Goal: Task Accomplishment & Management: Manage account settings

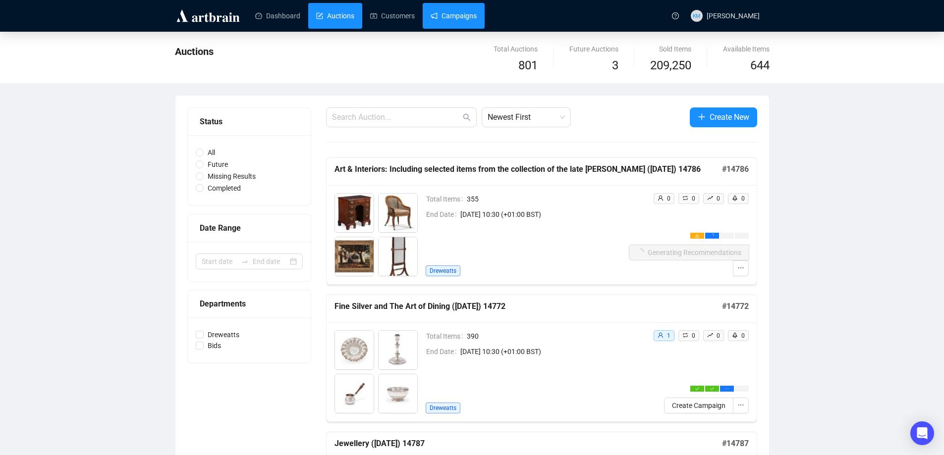
click at [442, 12] on link "Campaigns" at bounding box center [454, 16] width 46 height 26
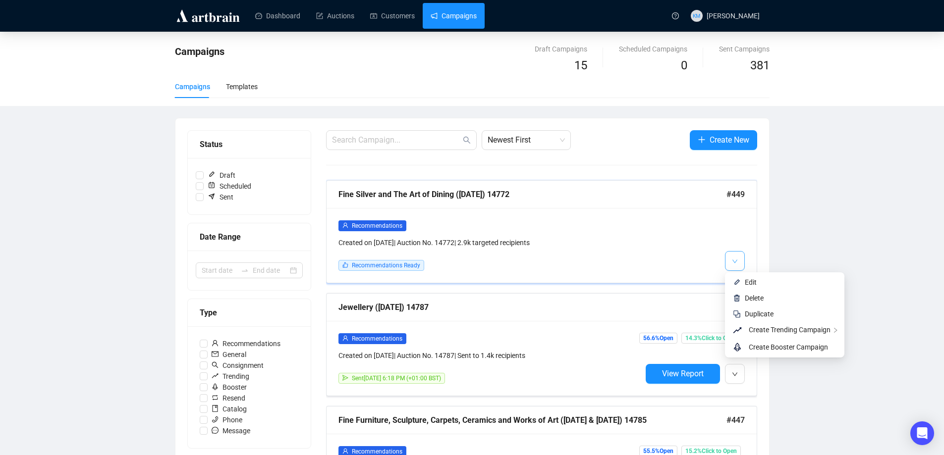
click at [726, 264] on button "button" at bounding box center [735, 261] width 20 height 20
click at [746, 279] on span "Edit" at bounding box center [751, 282] width 12 height 8
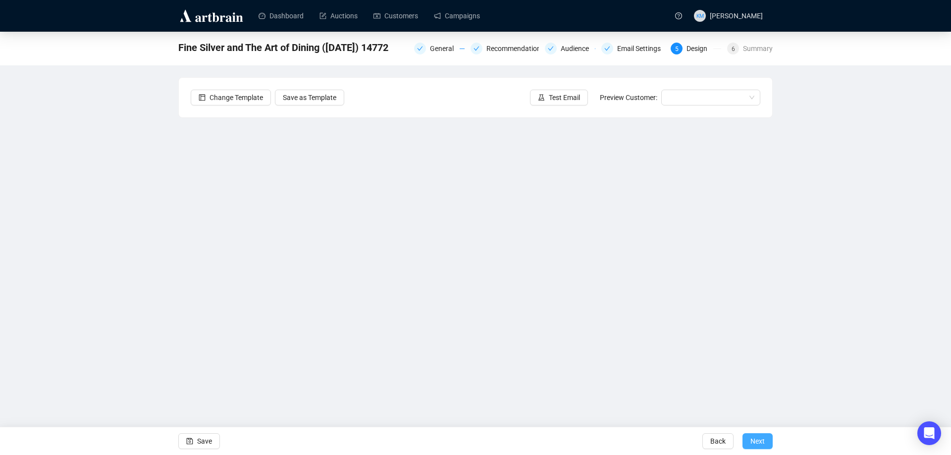
click at [759, 445] on span "Next" at bounding box center [758, 442] width 14 height 28
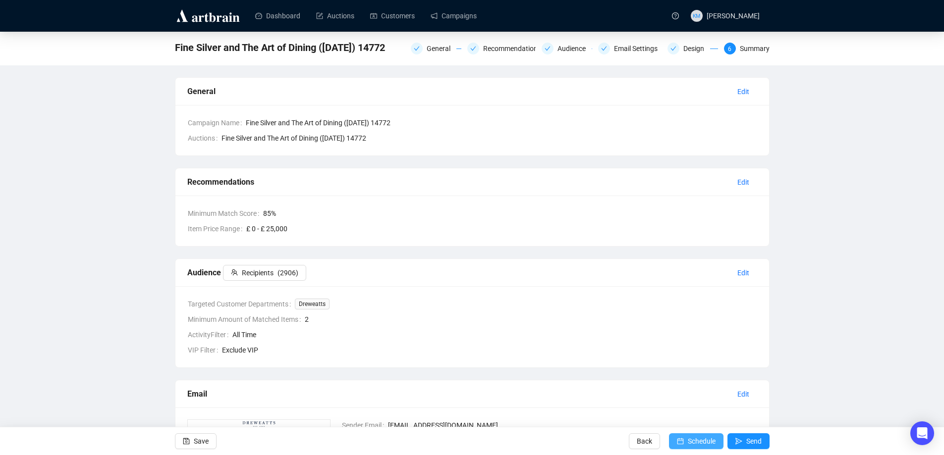
click at [711, 441] on span "Schedule" at bounding box center [702, 442] width 28 height 28
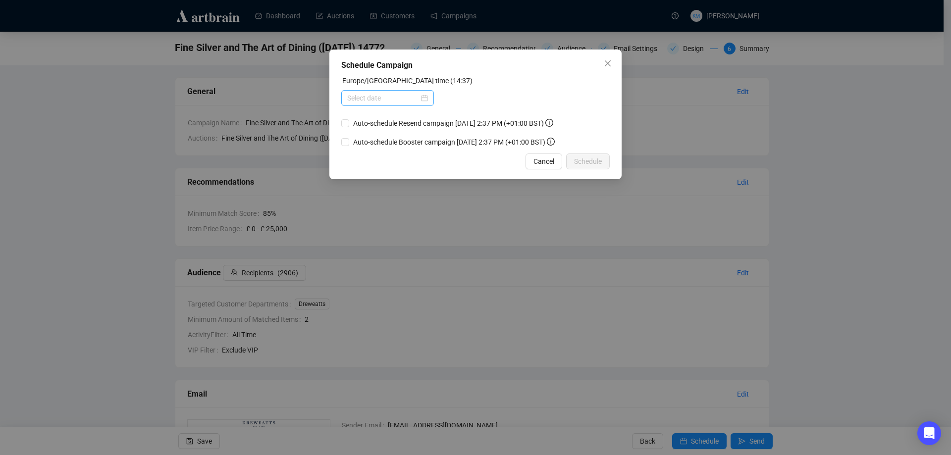
click at [425, 97] on div at bounding box center [387, 98] width 81 height 11
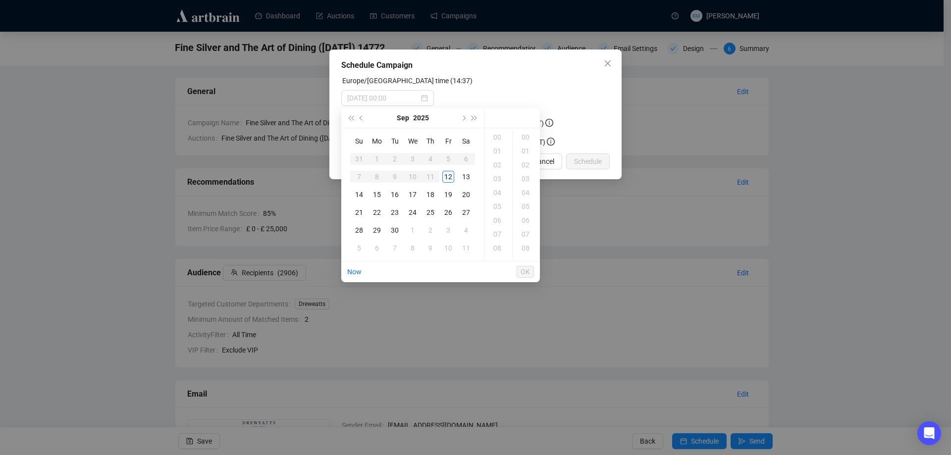
click at [453, 179] on div "12" at bounding box center [449, 177] width 12 height 12
click at [501, 182] on div "18" at bounding box center [499, 179] width 24 height 14
click at [528, 179] on div "18" at bounding box center [527, 177] width 24 height 14
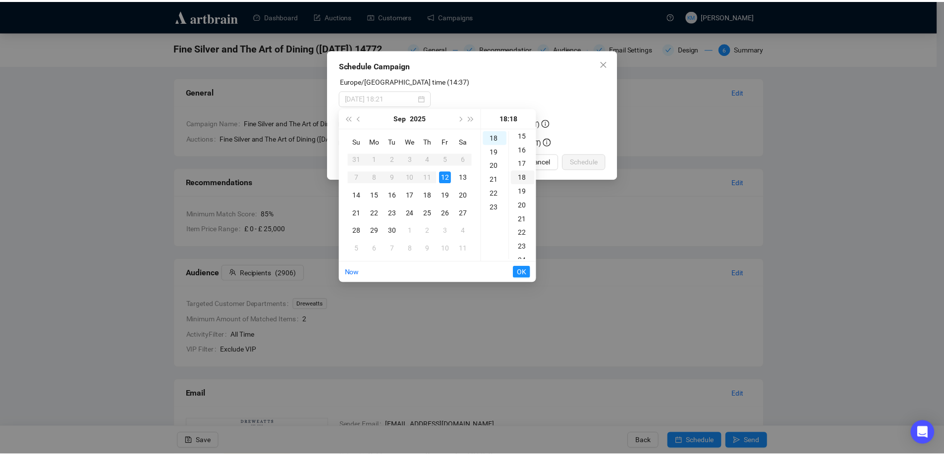
scroll to position [250, 0]
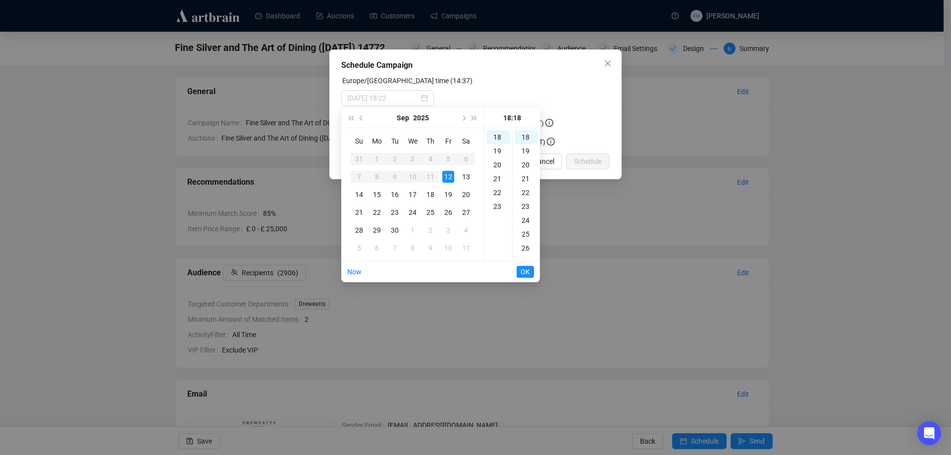
type input "[DATE] 18:18"
click at [527, 271] on span "OK" at bounding box center [525, 272] width 9 height 19
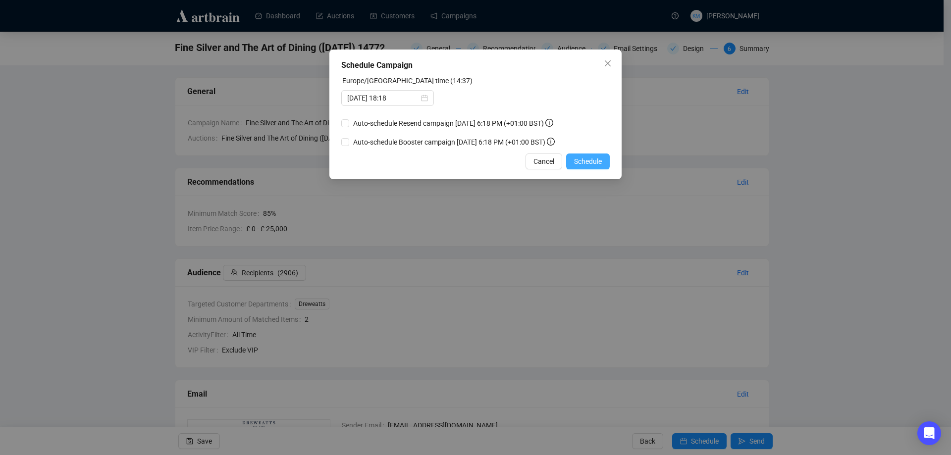
click at [586, 160] on span "Schedule" at bounding box center [588, 161] width 28 height 11
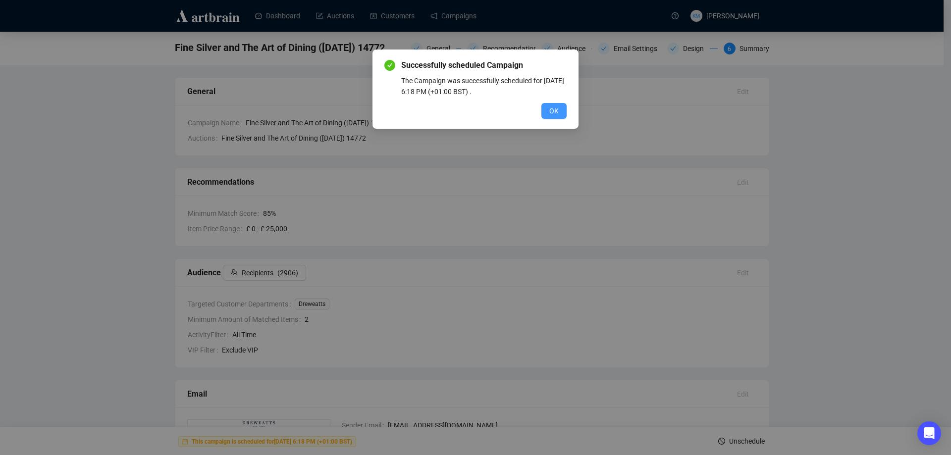
click at [555, 113] on span "OK" at bounding box center [554, 111] width 9 height 11
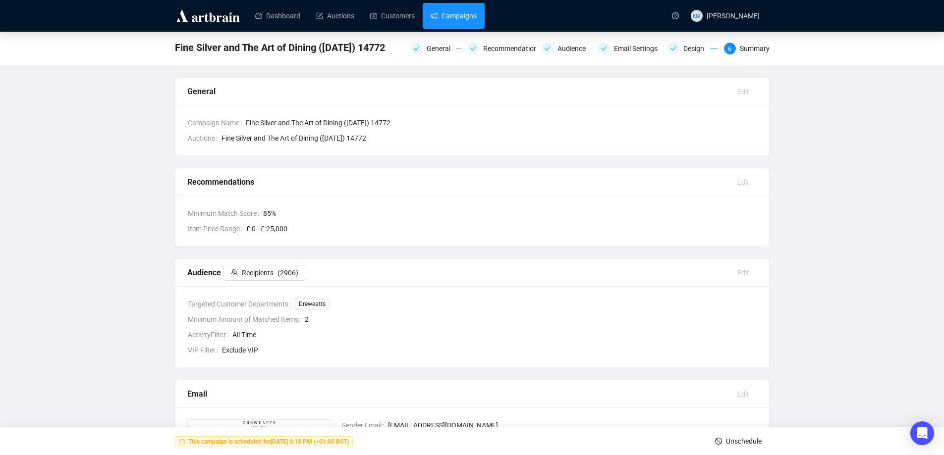
click at [437, 11] on link "Campaigns" at bounding box center [454, 16] width 46 height 26
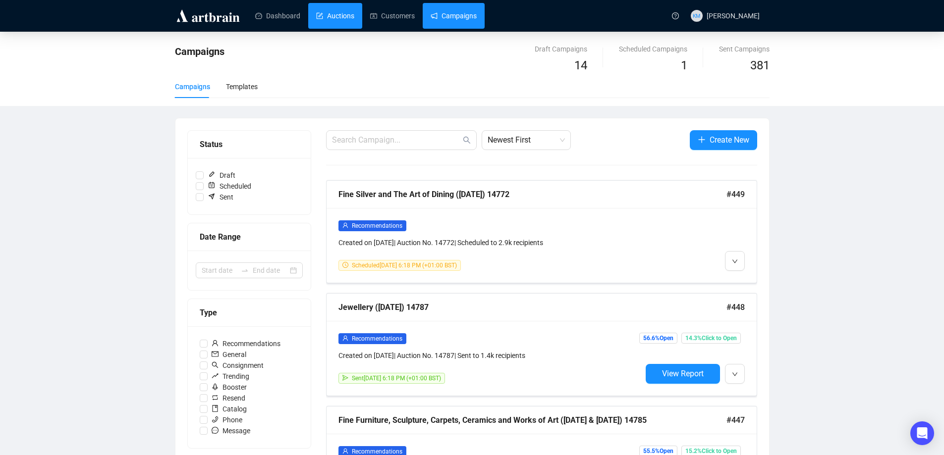
click at [346, 20] on link "Auctions" at bounding box center [335, 16] width 38 height 26
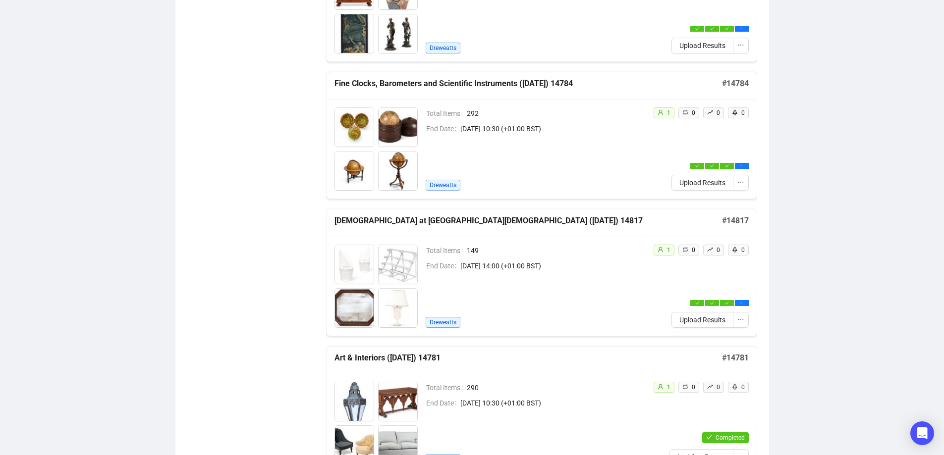
scroll to position [644, 0]
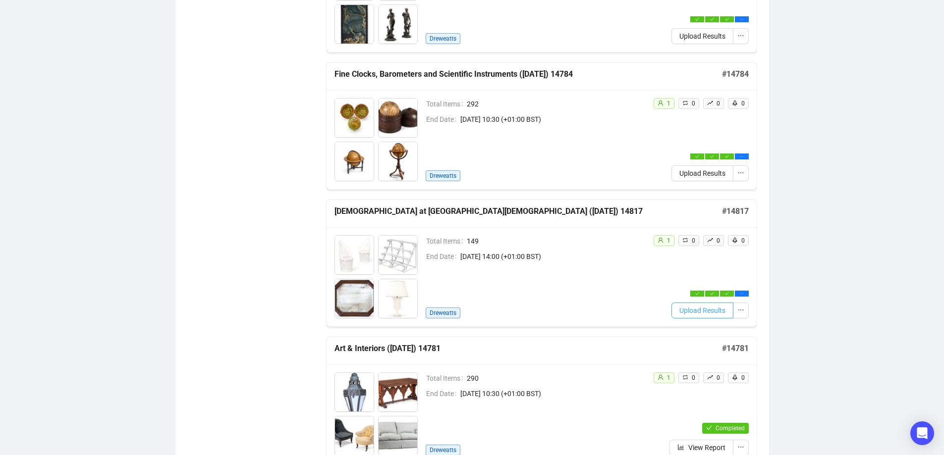
click at [699, 307] on span "Upload Results" at bounding box center [702, 310] width 46 height 11
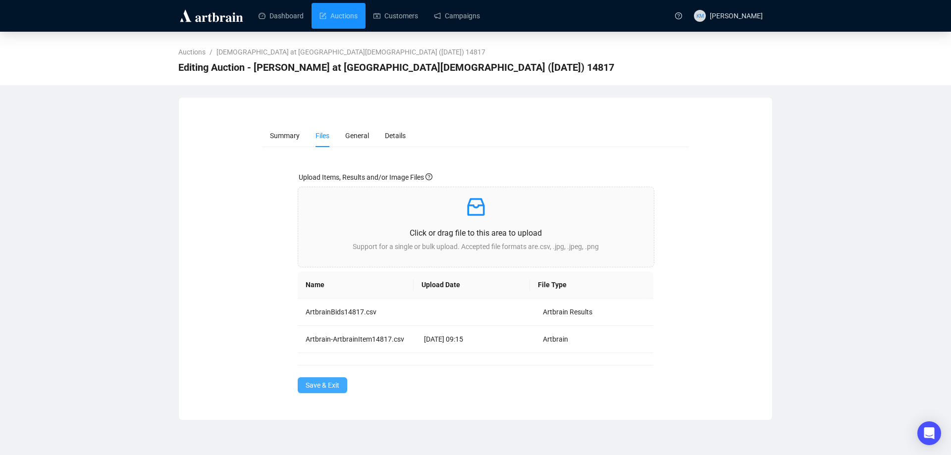
click at [333, 382] on span "Save & Exit" at bounding box center [323, 385] width 34 height 11
